Goal: Check status

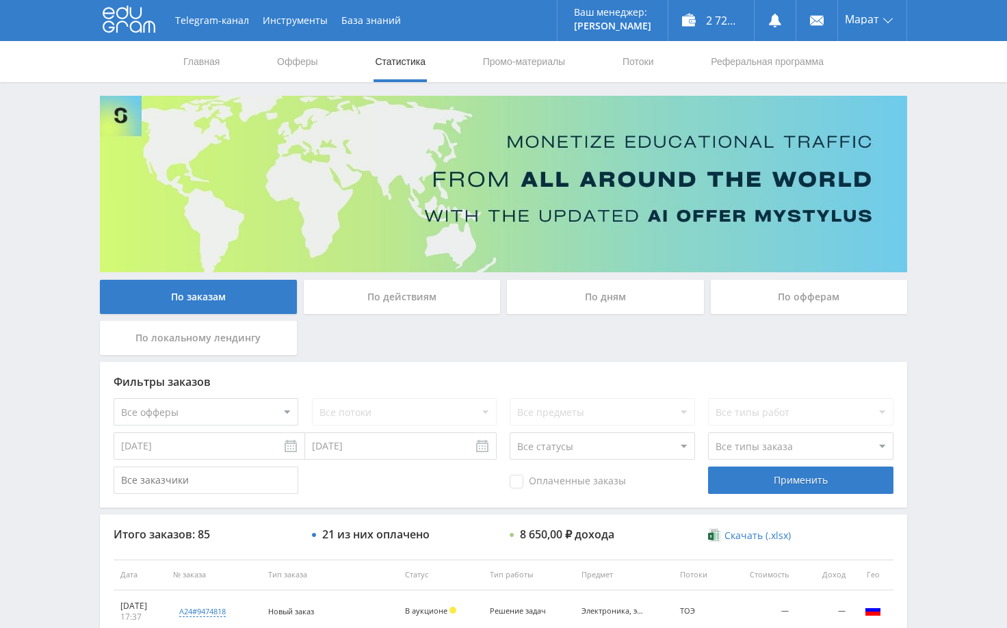
click at [923, 281] on div "Telegram-канал Инструменты База знаний Ваш менеджер: [PERSON_NAME] Online @edug…" at bounding box center [503, 574] width 1007 height 1148
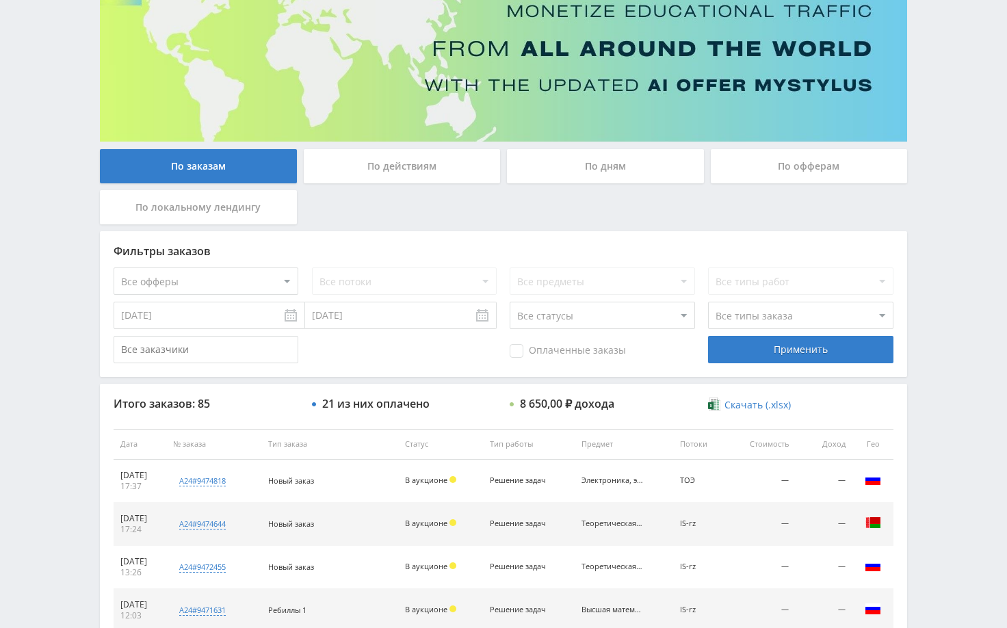
scroll to position [205, 0]
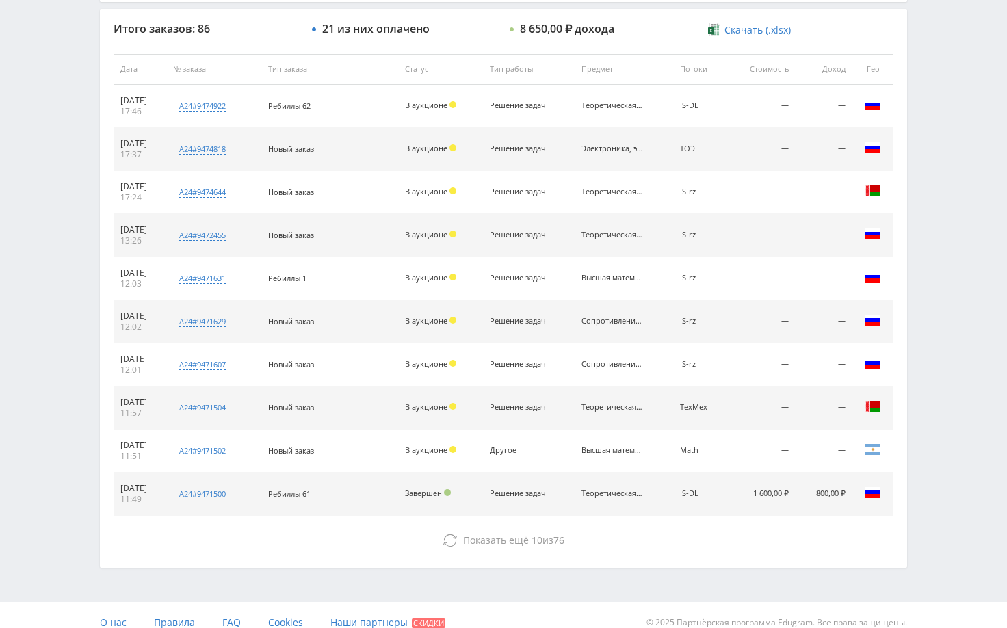
scroll to position [520, 0]
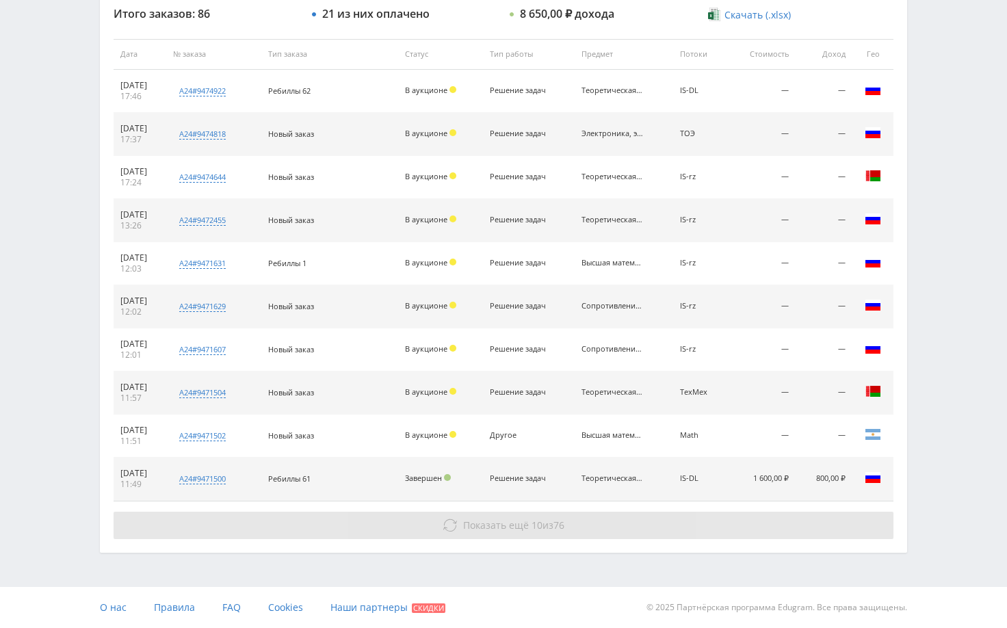
click at [795, 521] on button "Показать ещё 10 из 76" at bounding box center [504, 525] width 780 height 27
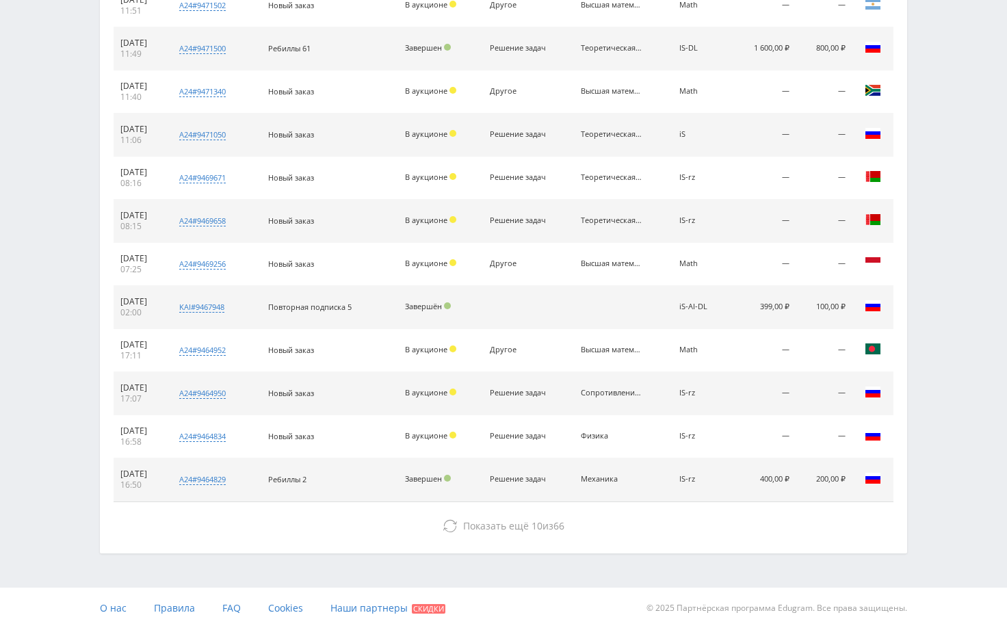
scroll to position [951, 0]
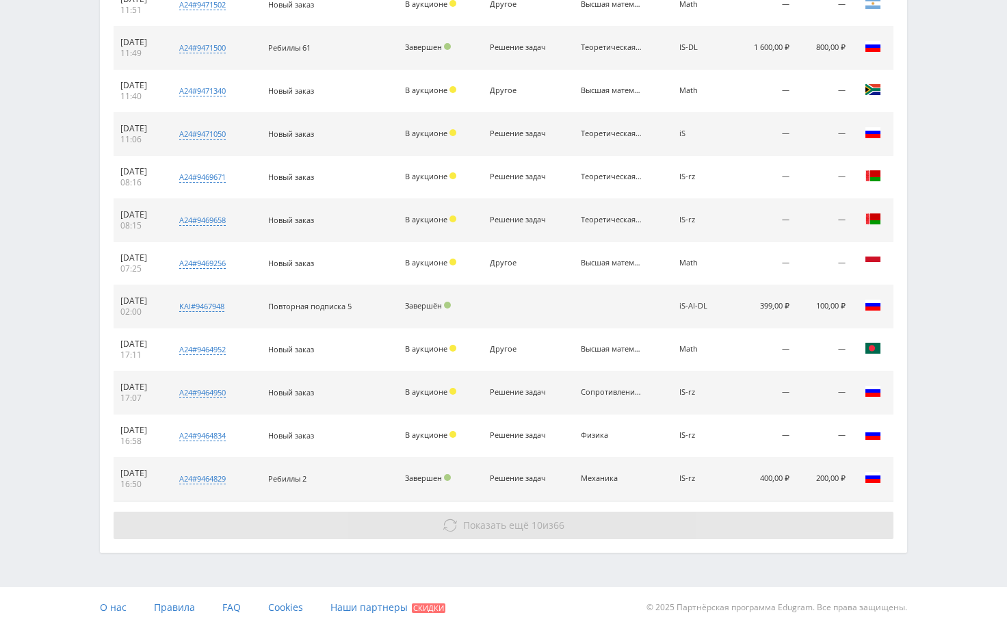
click at [808, 514] on button "Показать ещё 10 из 66" at bounding box center [504, 525] width 780 height 27
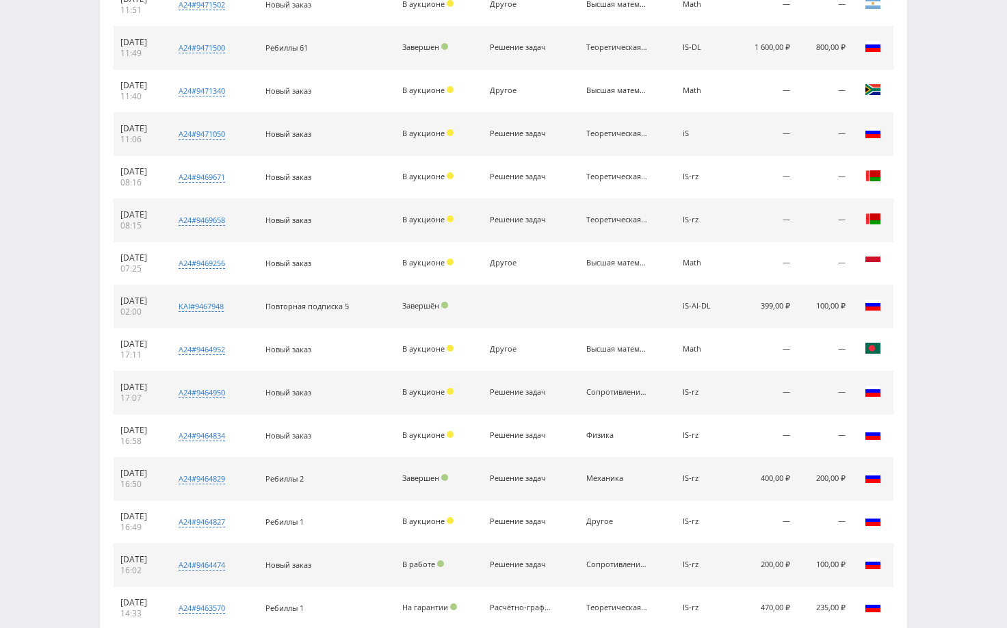
click at [790, 521] on td "—" at bounding box center [763, 522] width 68 height 43
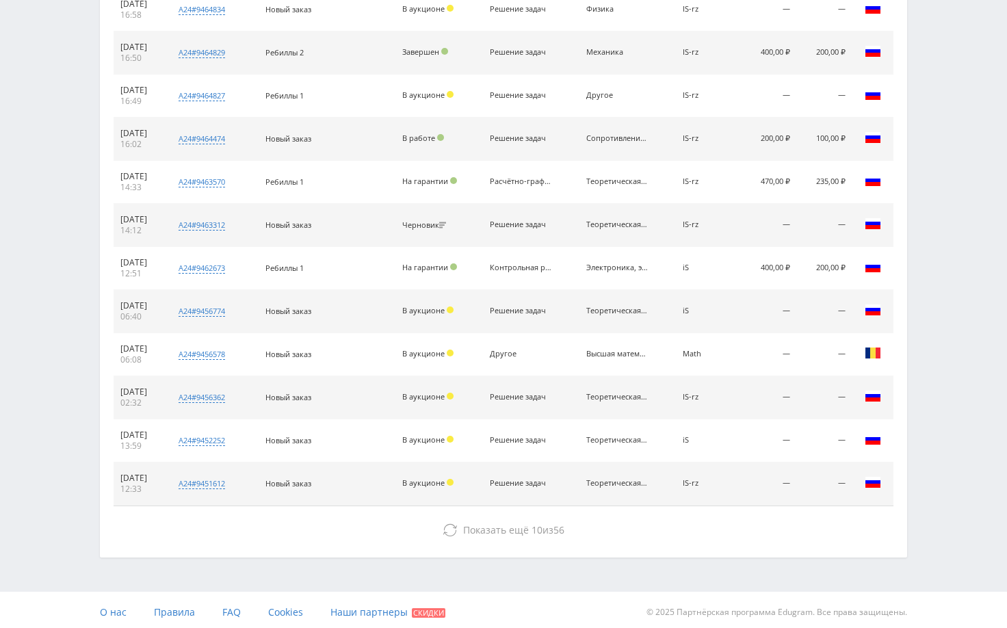
scroll to position [1382, 0]
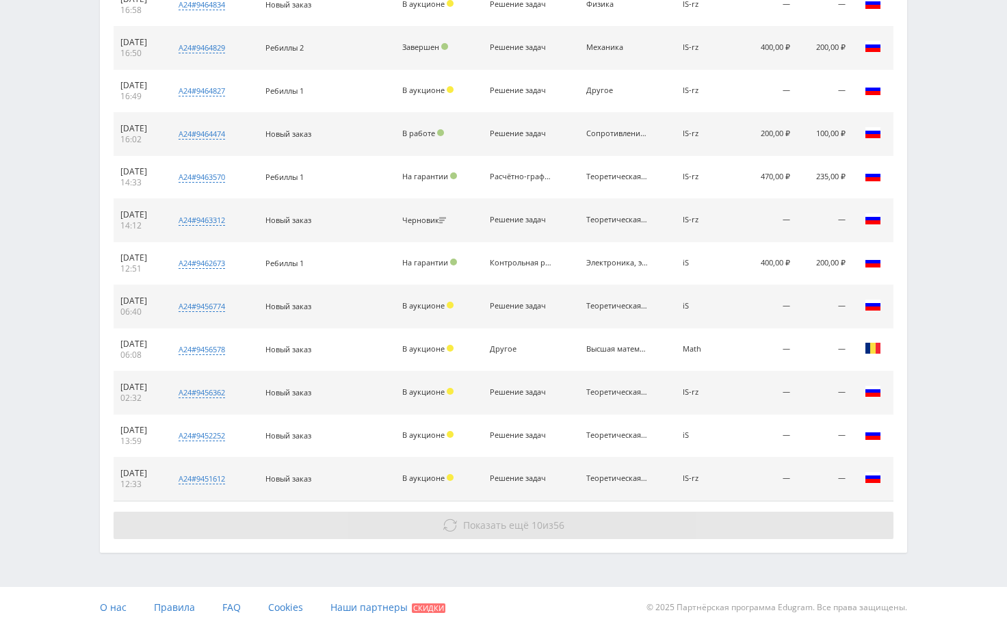
click at [693, 527] on button "Показать ещё 10 из 56" at bounding box center [504, 525] width 780 height 27
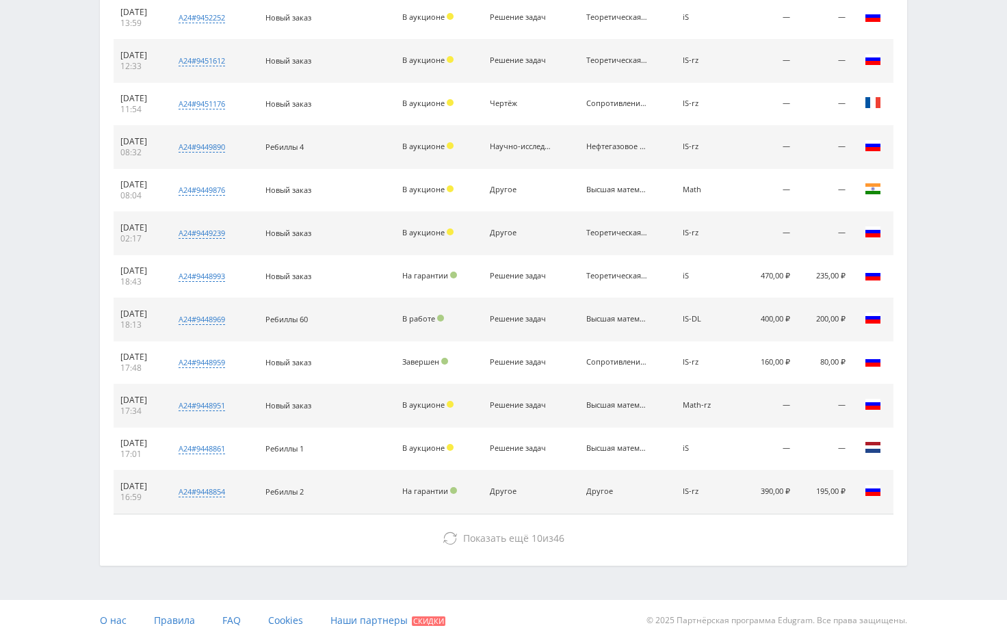
scroll to position [1813, 0]
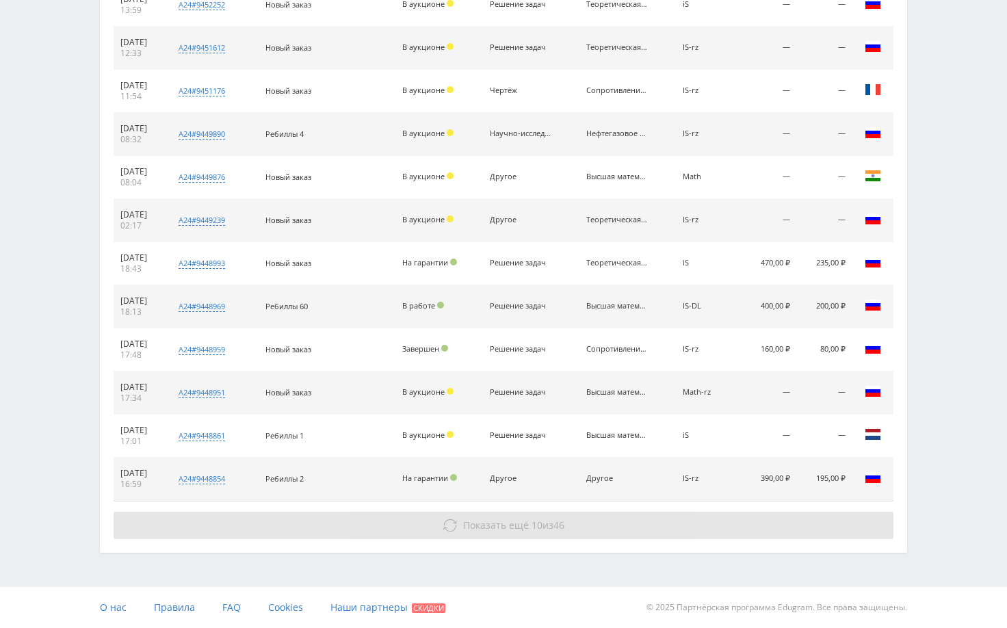
click at [710, 527] on button "Показать ещё 10 из 46" at bounding box center [504, 525] width 780 height 27
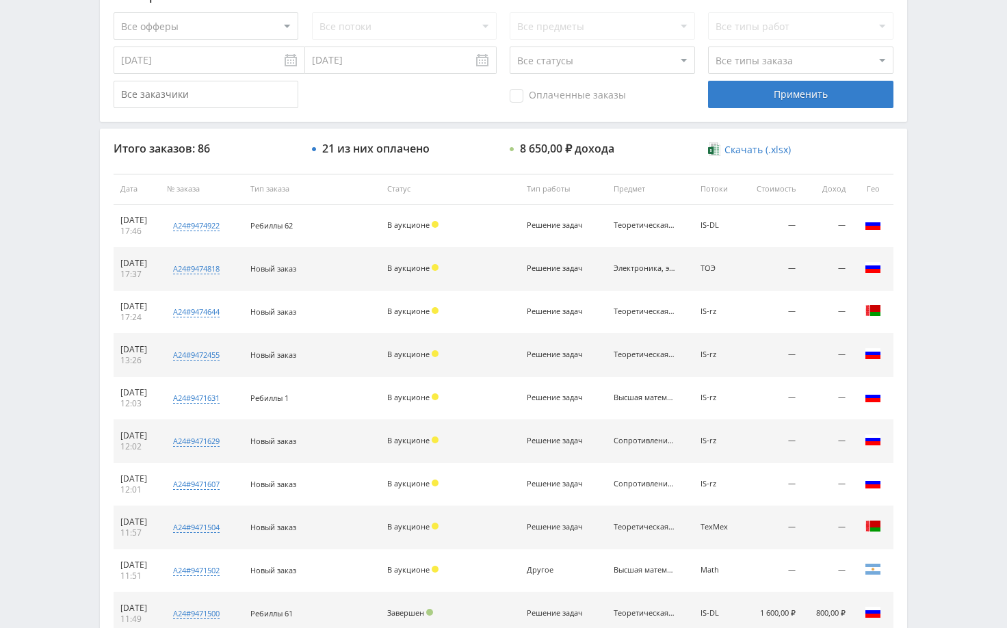
scroll to position [410, 0]
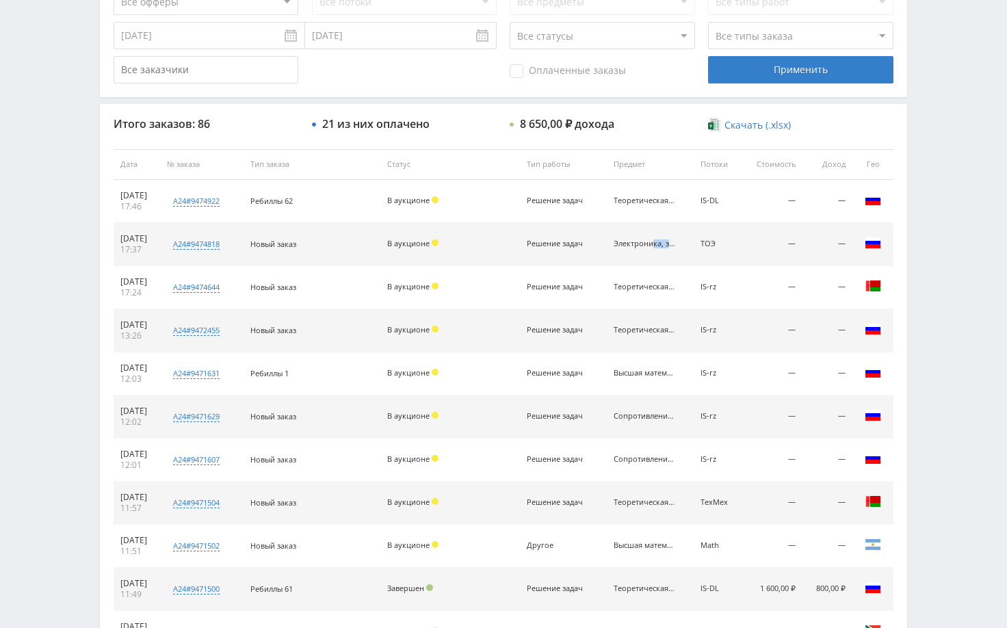
drag, startPoint x: 620, startPoint y: 243, endPoint x: 663, endPoint y: 248, distance: 42.7
click at [663, 248] on td "Электроника, электротехника, радиотехника" at bounding box center [650, 244] width 87 height 43
copy div "Электроник"
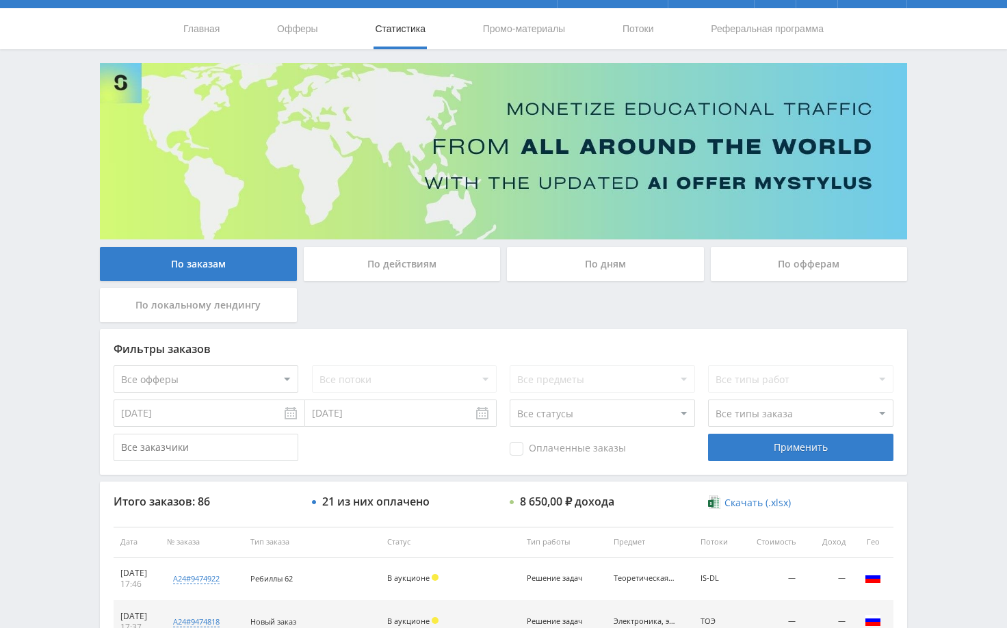
scroll to position [0, 0]
